Goal: Browse casually

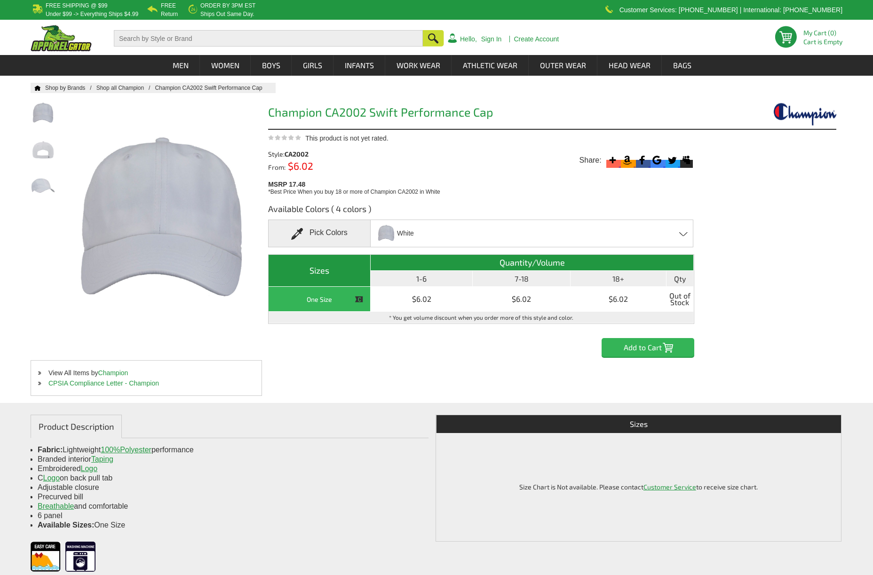
click at [404, 227] on span "White" at bounding box center [405, 233] width 17 height 16
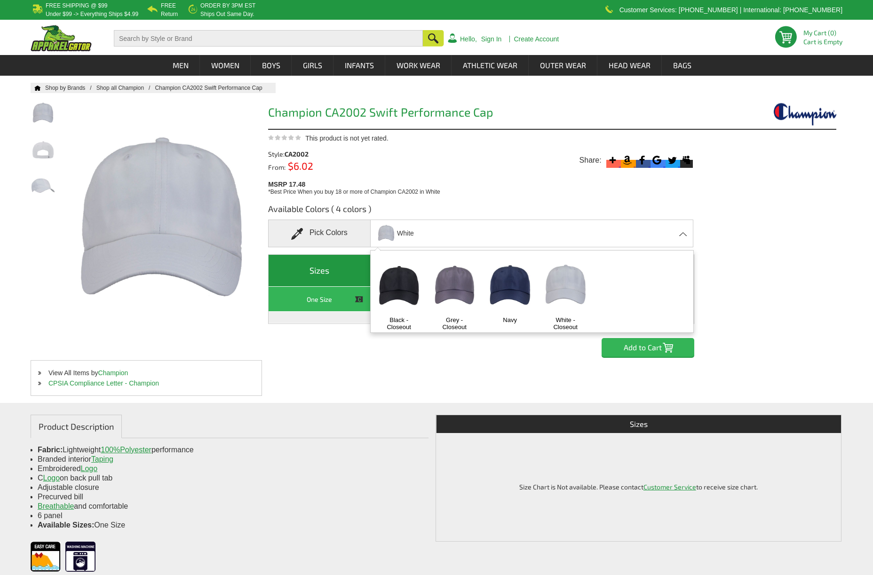
click at [752, 362] on form "Home Shop by Brands Shop all Champion Champion CA2002 Swift Performance Cap 3" at bounding box center [436, 467] width 873 height 769
